Goal: Task Accomplishment & Management: Use online tool/utility

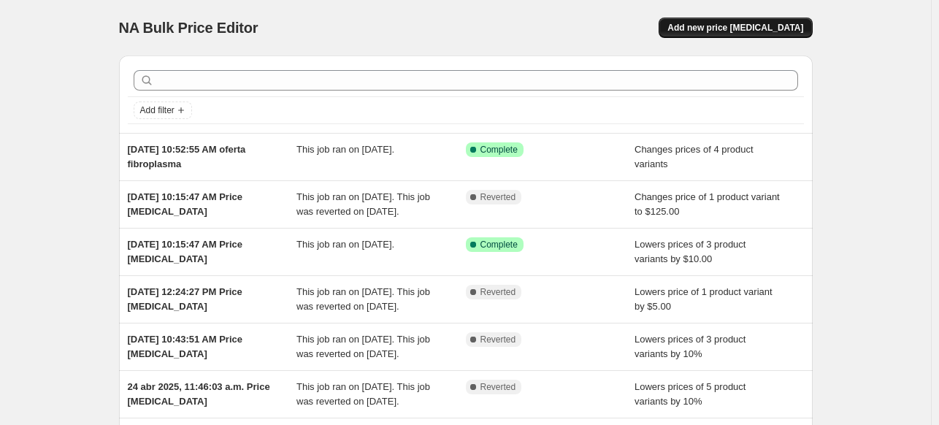
click at [776, 25] on span "Add new price [MEDICAL_DATA]" at bounding box center [736, 28] width 136 height 12
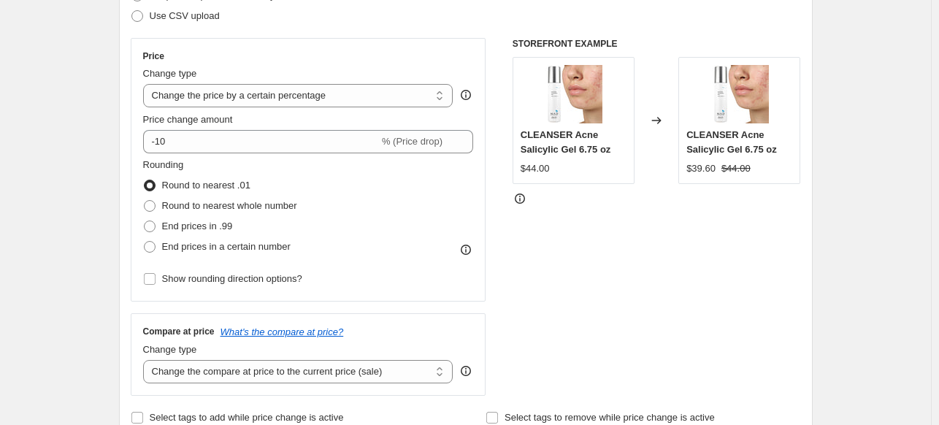
scroll to position [243, 0]
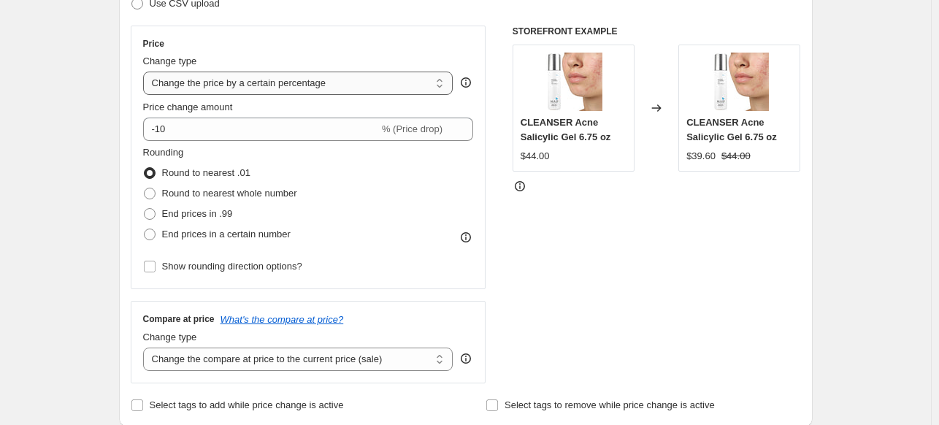
click at [285, 81] on select "Change the price to a certain amount Change the price by a certain amount Chang…" at bounding box center [298, 83] width 310 height 23
select select "by"
click at [146, 72] on select "Change the price to a certain amount Change the price by a certain amount Chang…" at bounding box center [298, 83] width 310 height 23
type input "-10.00"
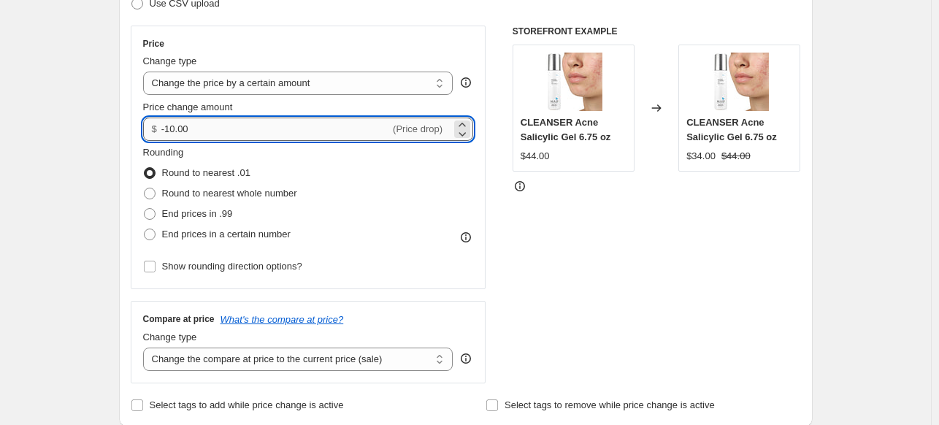
click at [265, 119] on input "-10.00" at bounding box center [275, 129] width 229 height 23
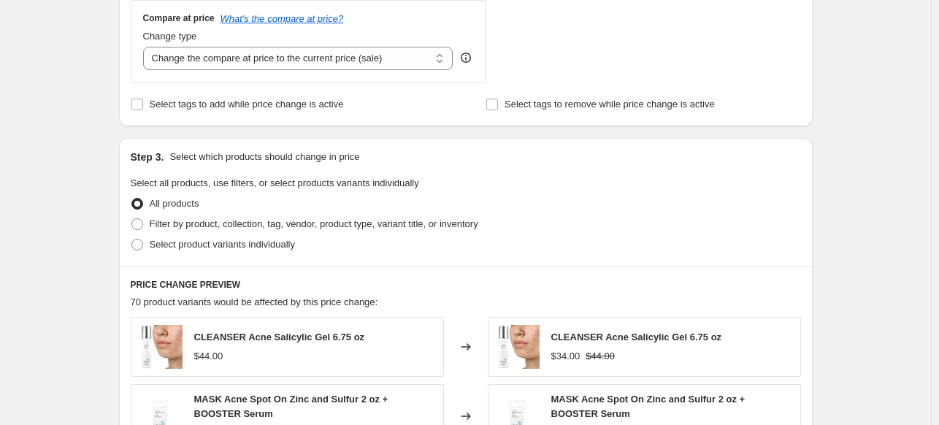
scroll to position [546, 0]
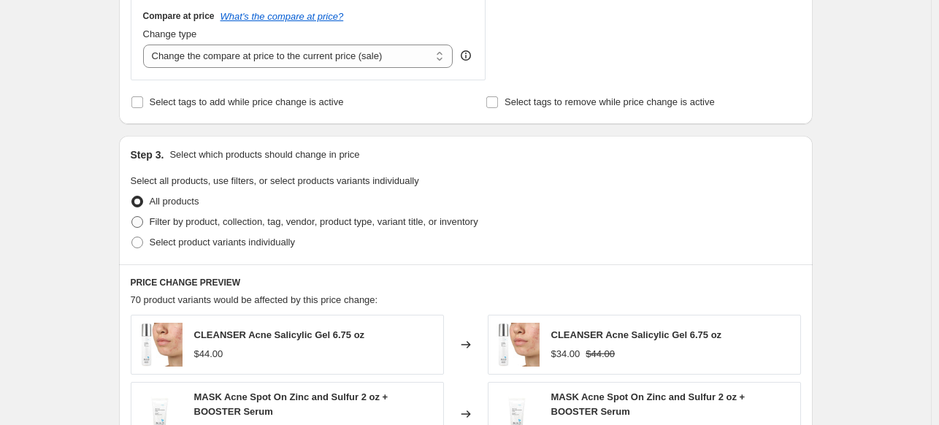
click at [208, 221] on span "Filter by product, collection, tag, vendor, product type, variant title, or inv…" at bounding box center [314, 221] width 329 height 11
click at [132, 217] on input "Filter by product, collection, tag, vendor, product type, variant title, or inv…" at bounding box center [131, 216] width 1 height 1
radio input "true"
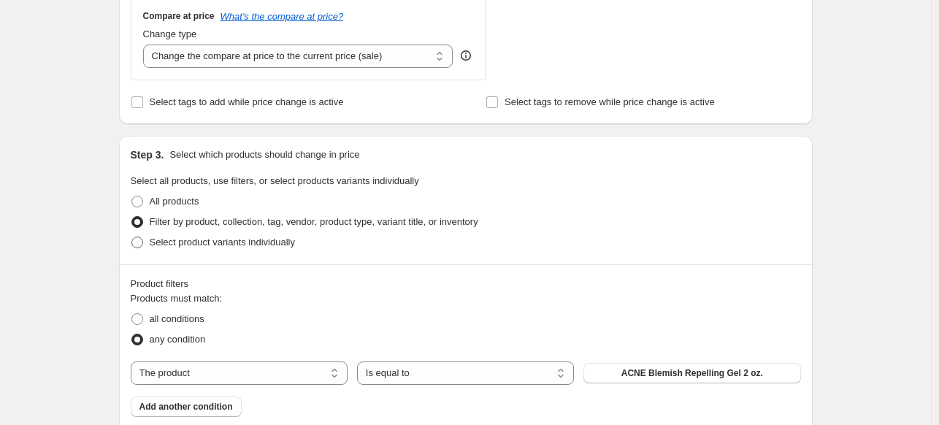
click at [206, 246] on span "Select product variants individually" at bounding box center [222, 242] width 145 height 11
click at [132, 237] on input "Select product variants individually" at bounding box center [131, 237] width 1 height 1
radio input "true"
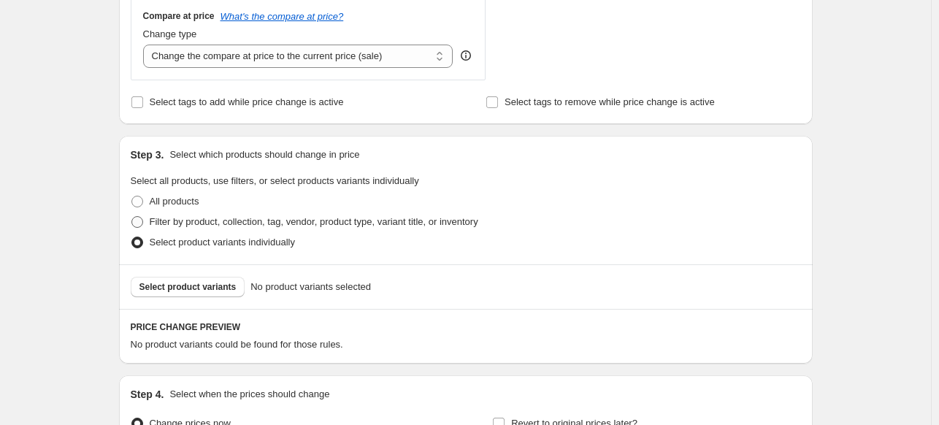
click at [199, 232] on label "Filter by product, collection, tag, vendor, product type, variant title, or inv…" at bounding box center [305, 222] width 348 height 20
click at [132, 217] on input "Filter by product, collection, tag, vendor, product type, variant title, or inv…" at bounding box center [131, 216] width 1 height 1
radio input "true"
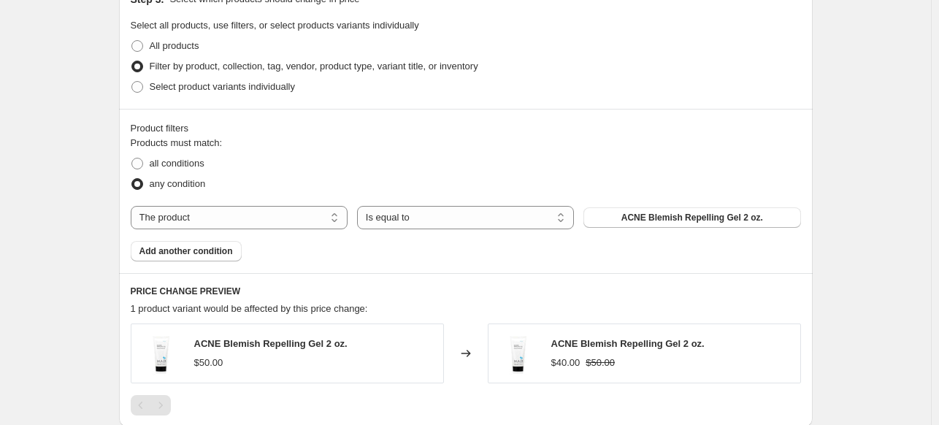
scroll to position [642, 0]
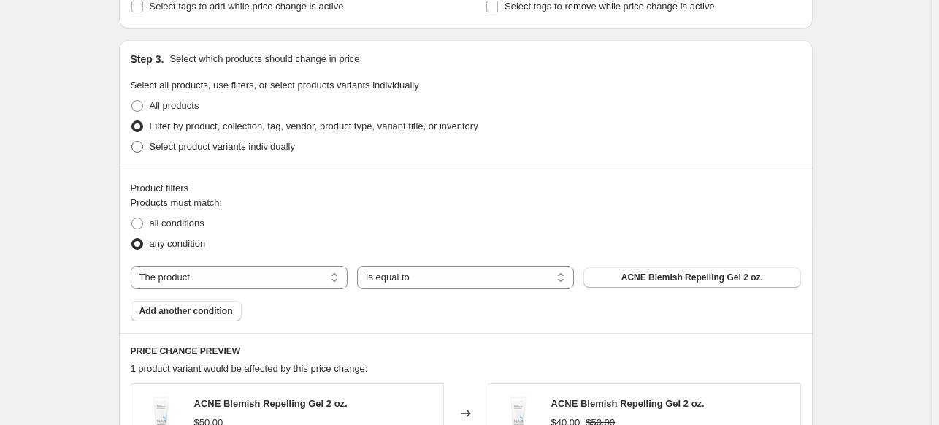
click at [153, 145] on span "Select product variants individually" at bounding box center [222, 146] width 145 height 11
click at [132, 142] on input "Select product variants individually" at bounding box center [131, 141] width 1 height 1
radio input "true"
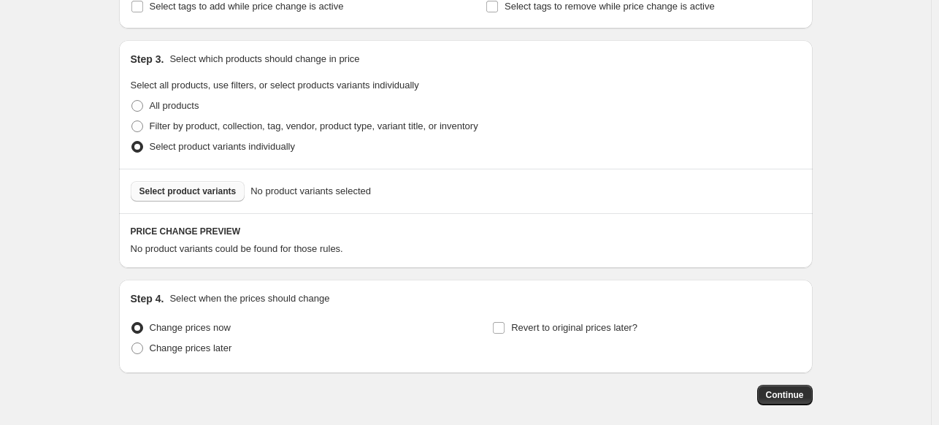
click at [182, 195] on span "Select product variants" at bounding box center [188, 192] width 97 height 12
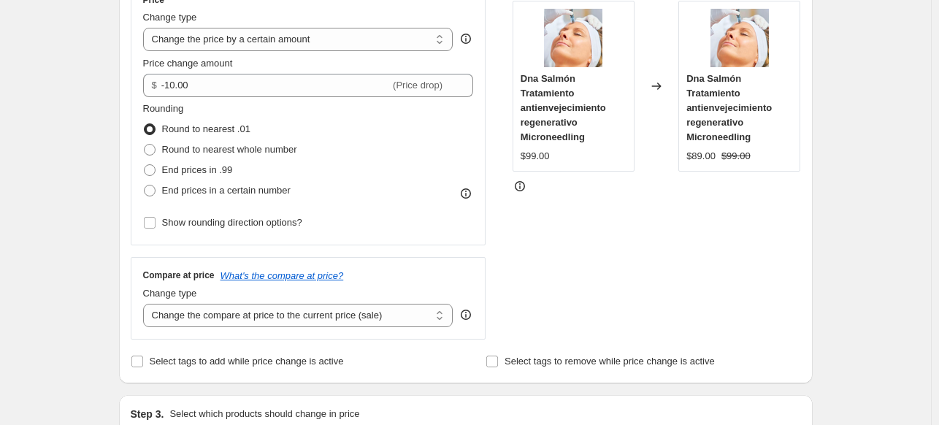
scroll to position [289, 0]
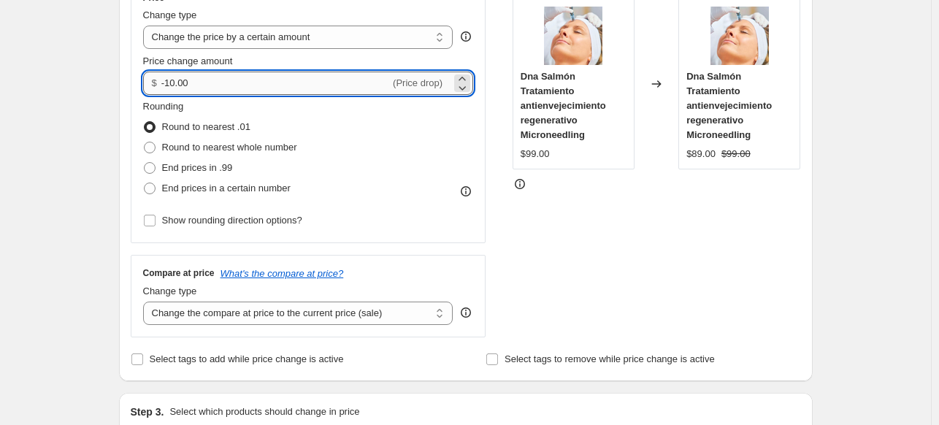
click at [177, 83] on input "-10.00" at bounding box center [275, 83] width 229 height 23
type input "-11.00"
click at [603, 319] on div "STOREFRONT EXAMPLE Dna Salmón Tratamiento antienvejecimiento regenerativo Micro…" at bounding box center [657, 159] width 289 height 358
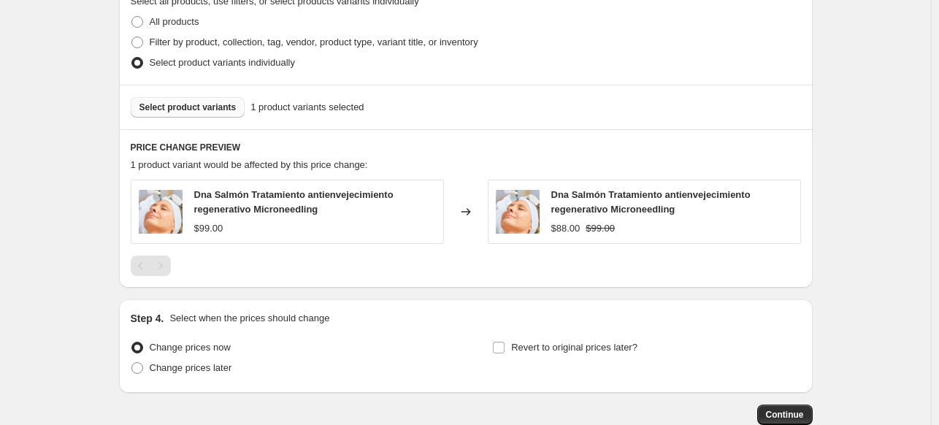
scroll to position [753, 0]
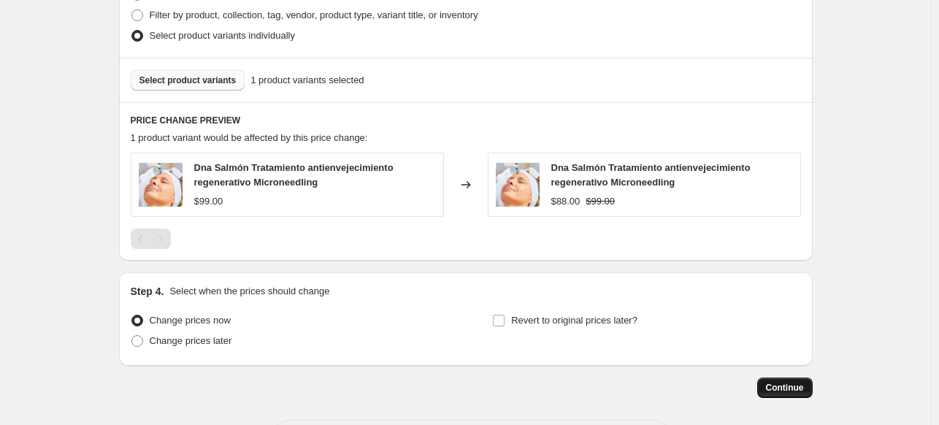
click at [787, 383] on span "Continue" at bounding box center [785, 388] width 38 height 12
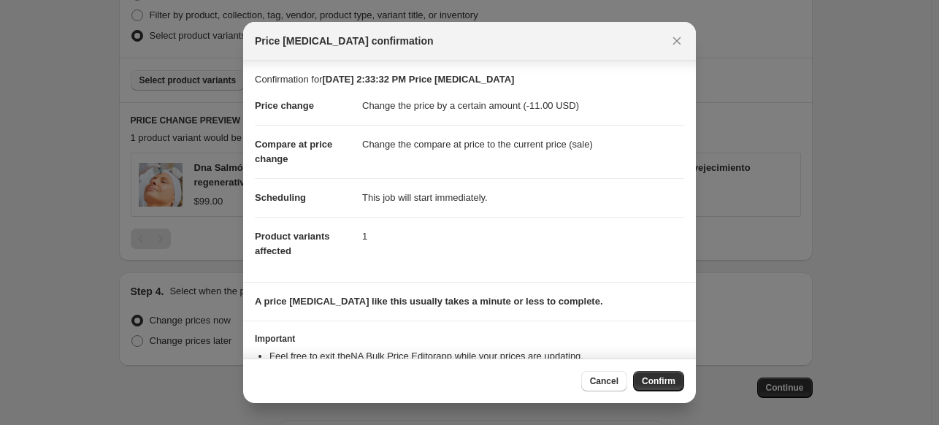
scroll to position [53, 0]
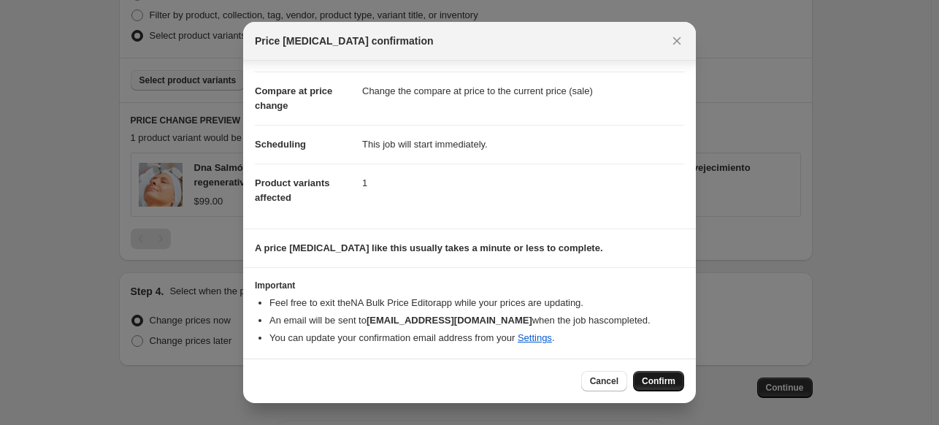
click at [677, 380] on button "Confirm" at bounding box center [658, 381] width 51 height 20
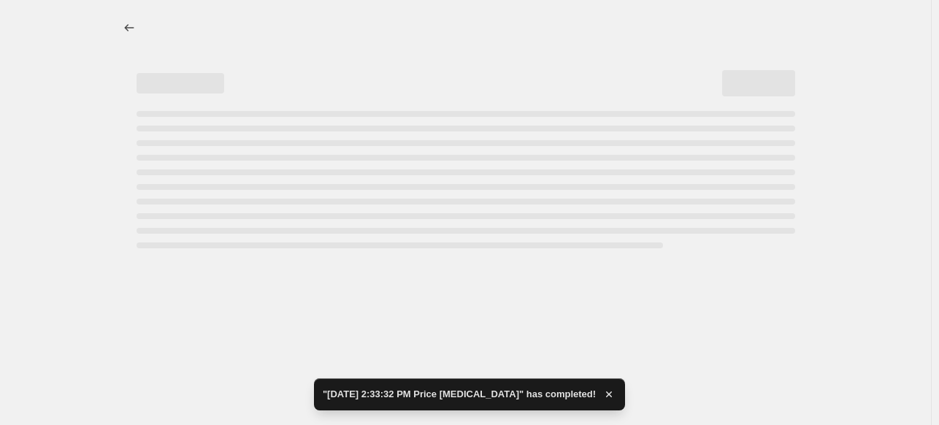
select select "by"
